Goal: Register for event/course

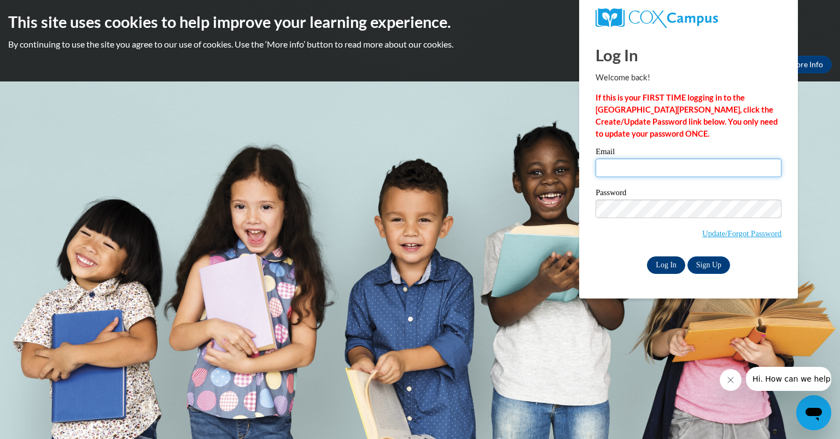
type input "vandeheycollee@aasd.k12.wi.us"
click at [663, 266] on input "Log In" at bounding box center [666, 264] width 38 height 17
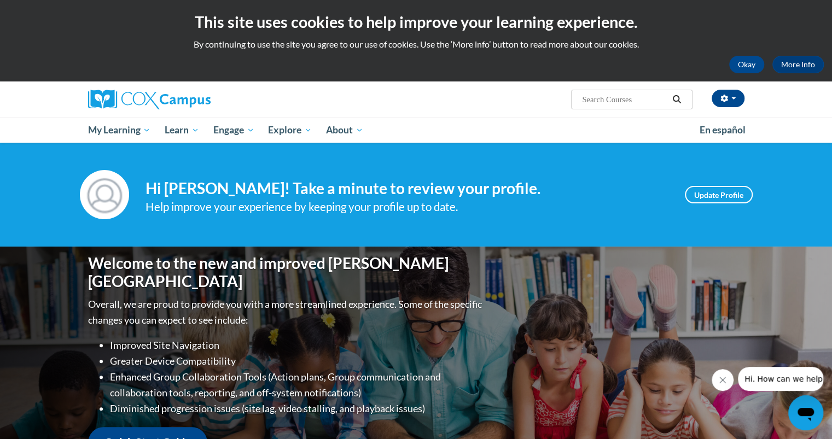
click at [647, 102] on input "Search..." at bounding box center [624, 99] width 87 height 13
type input "language Knowledge for phonics Teachers"
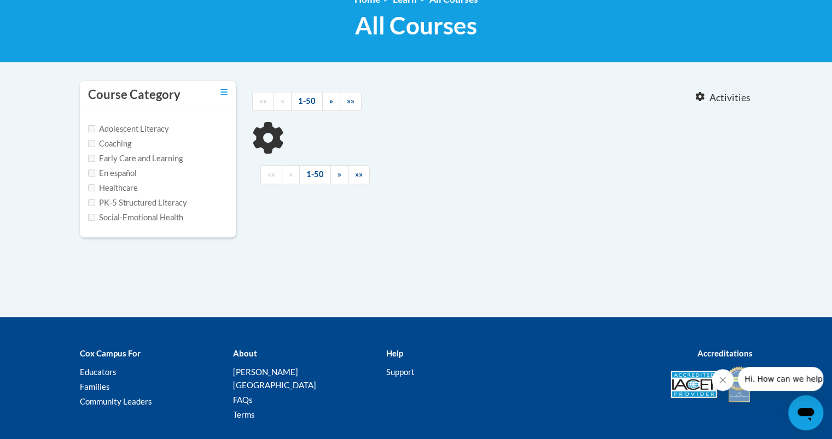
scroll to position [164, 0]
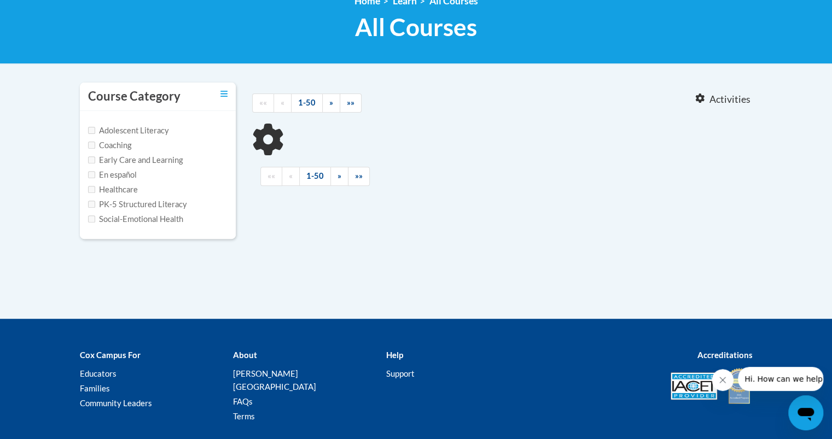
type input "language Knowledge for phonics Teachers"
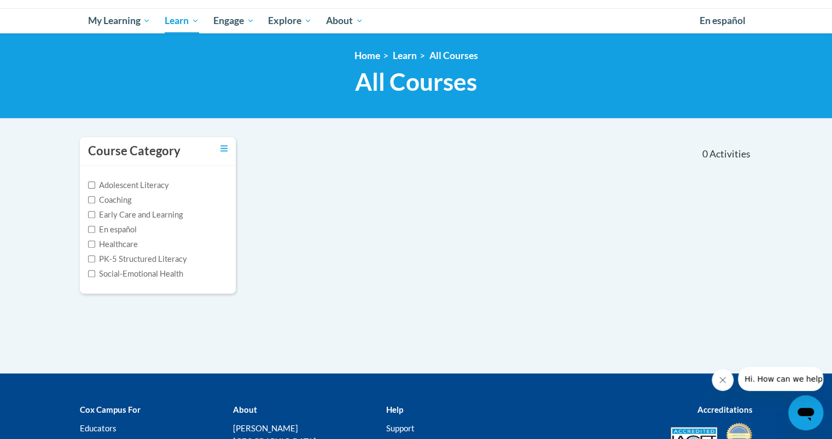
scroll to position [0, 0]
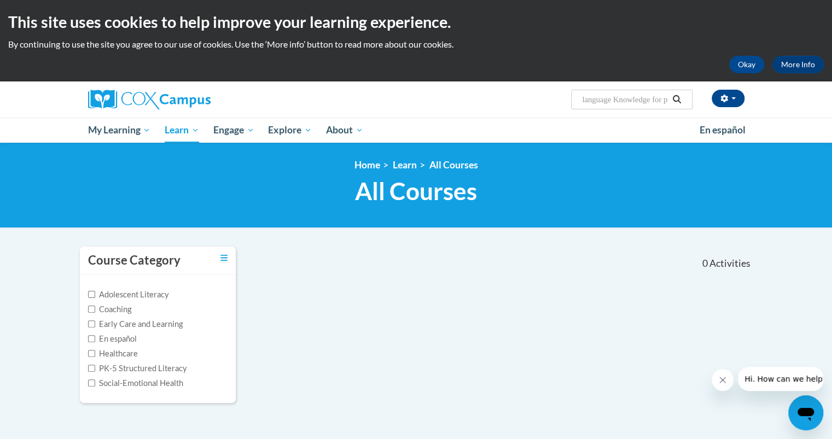
click at [669, 98] on button "Search" at bounding box center [676, 99] width 16 height 13
click at [665, 99] on input "language Knowledge for phonics Teachers" at bounding box center [624, 99] width 87 height 13
type input "language"
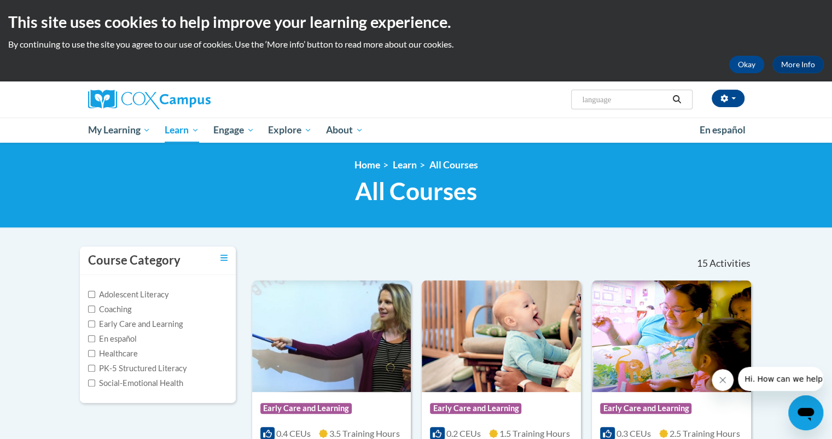
click at [638, 95] on input "language" at bounding box center [624, 99] width 87 height 13
type input "l"
type input "phonics"
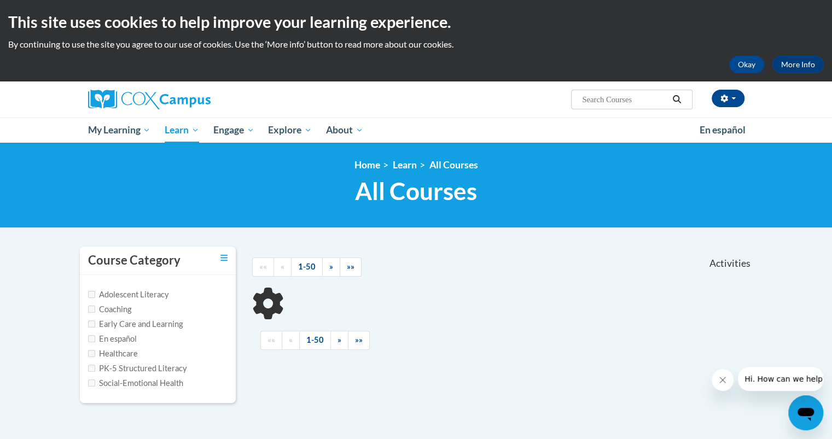
type input "phonics"
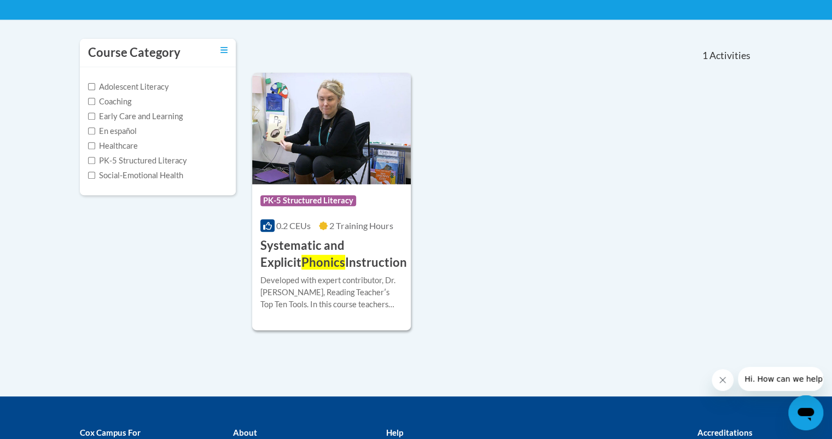
scroll to position [219, 0]
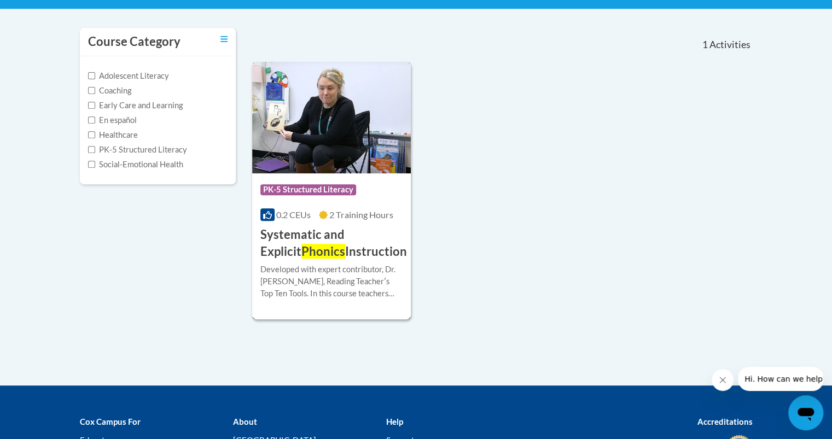
click at [311, 226] on h3 "Systematic and Explicit Phonics Instruction" at bounding box center [333, 243] width 147 height 34
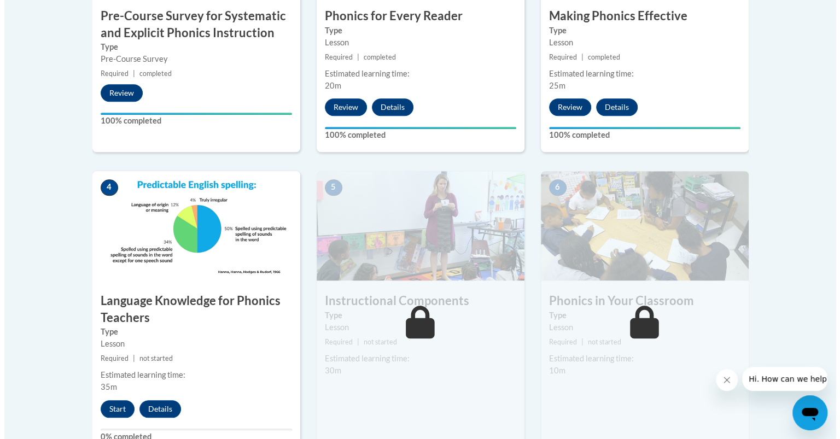
scroll to position [547, 0]
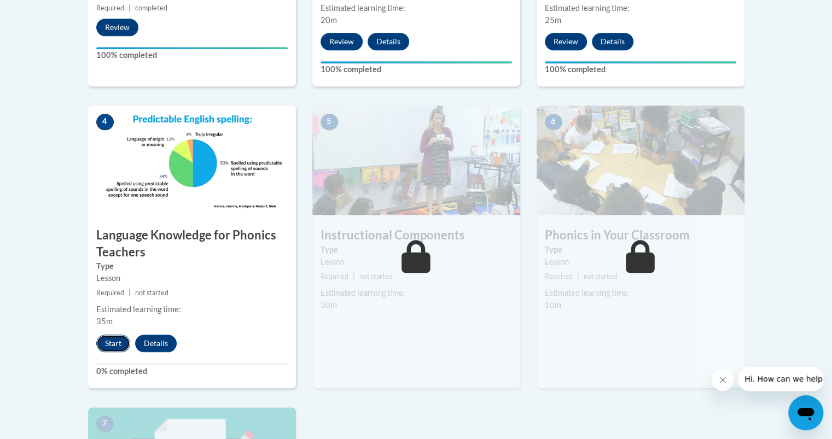
click at [110, 345] on button "Start" at bounding box center [113, 343] width 34 height 17
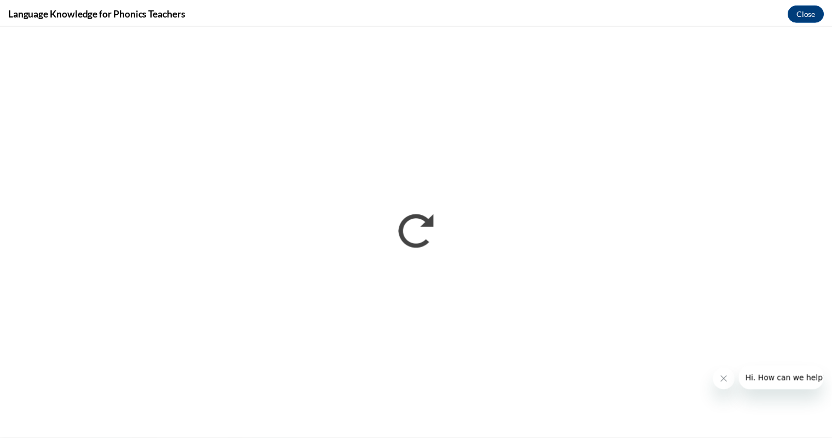
scroll to position [0, 0]
